Goal: Download file/media

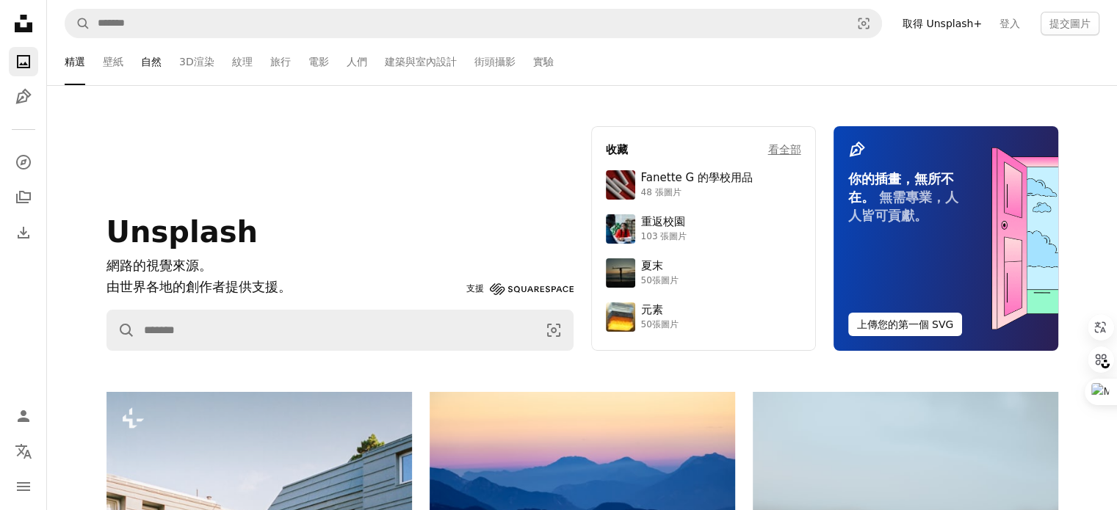
click at [159, 57] on font "自然" at bounding box center [151, 62] width 21 height 12
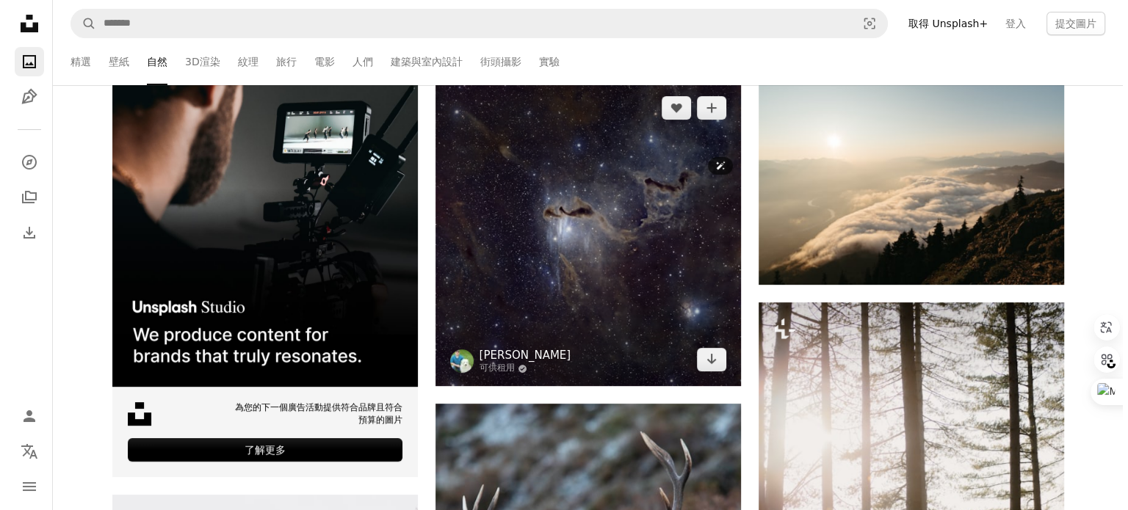
scroll to position [220, 0]
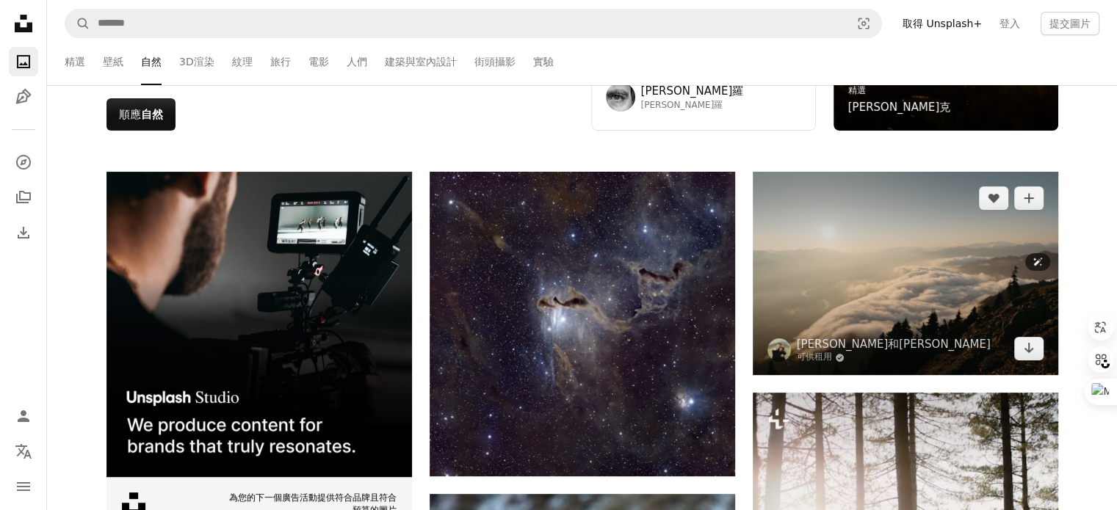
click at [889, 287] on img at bounding box center [905, 273] width 305 height 203
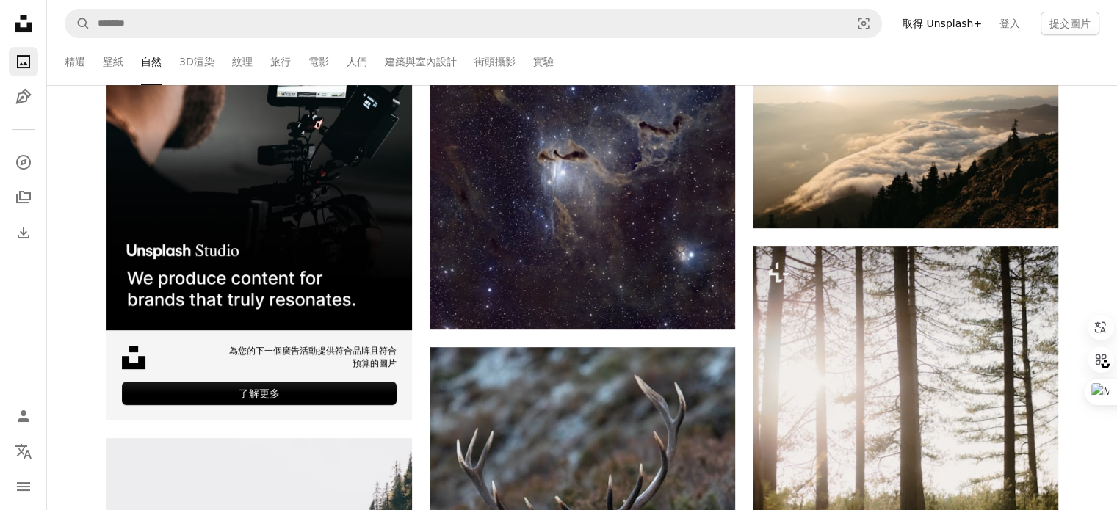
scroll to position [220, 0]
